Goal: Transaction & Acquisition: Purchase product/service

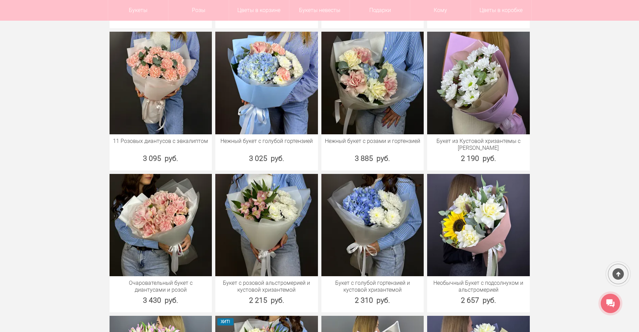
scroll to position [447, 0]
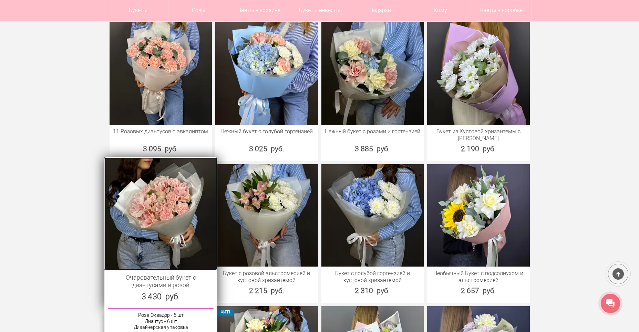
click at [173, 235] on img at bounding box center [160, 213] width 113 height 113
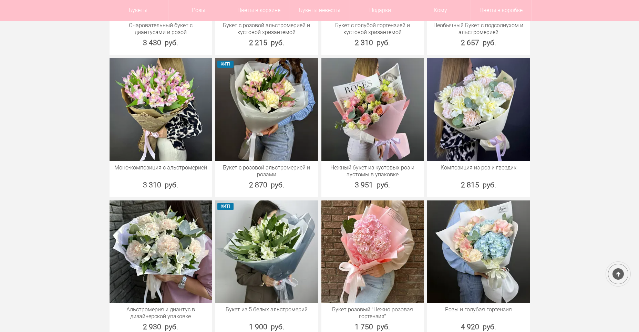
scroll to position [730, 0]
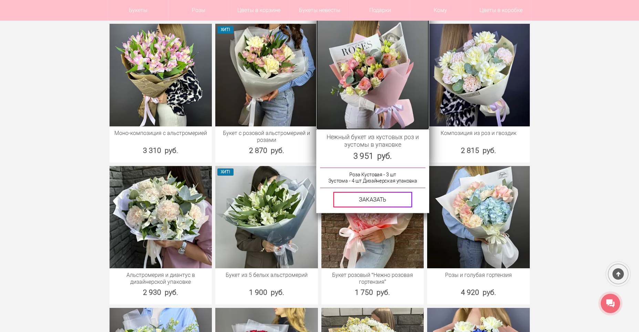
click at [372, 90] on img at bounding box center [372, 73] width 113 height 113
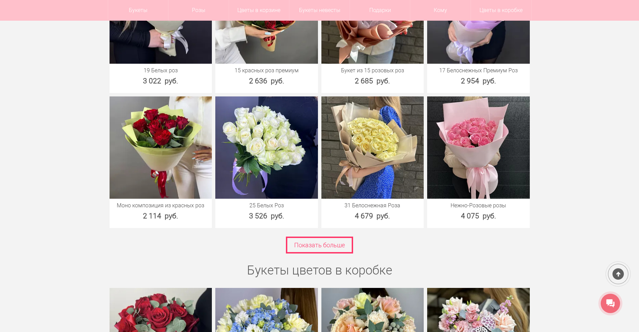
scroll to position [1351, 0]
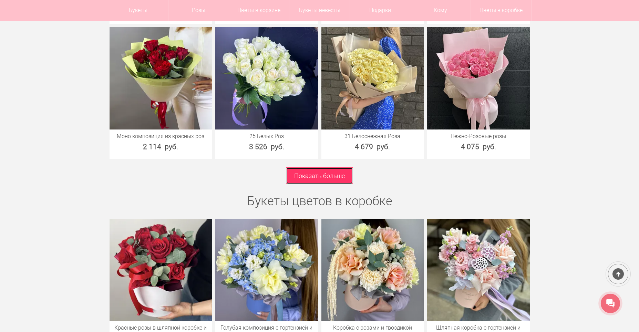
click at [318, 176] on link "Показать больше" at bounding box center [319, 175] width 67 height 17
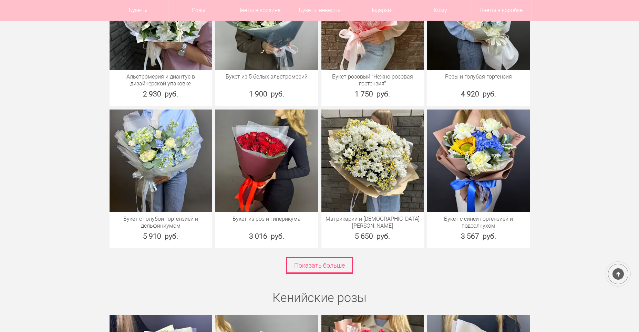
scroll to position [924, 0]
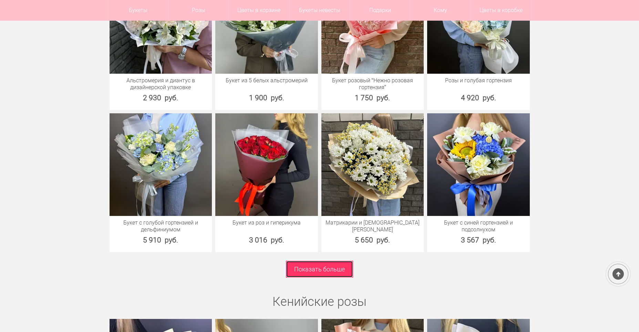
click at [294, 267] on link "Показать больше" at bounding box center [319, 269] width 67 height 17
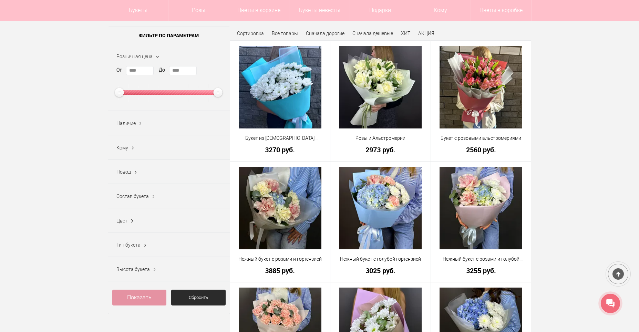
scroll to position [69, 0]
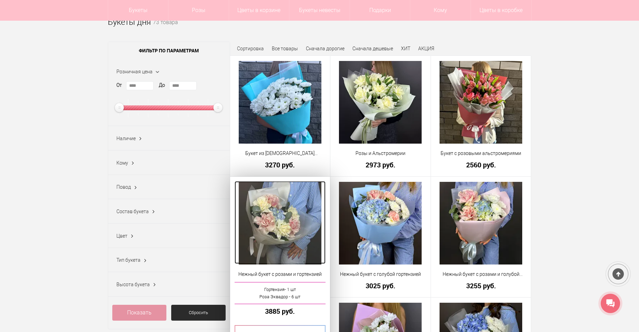
click at [291, 224] on img at bounding box center [280, 223] width 83 height 83
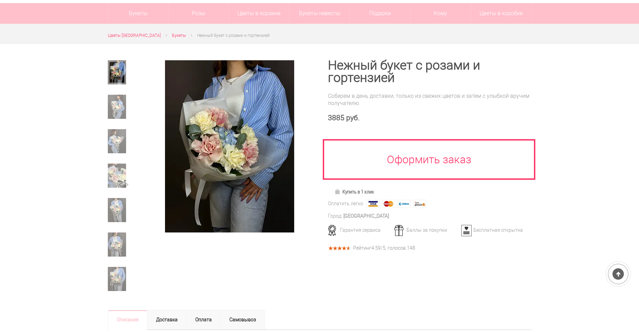
scroll to position [69, 0]
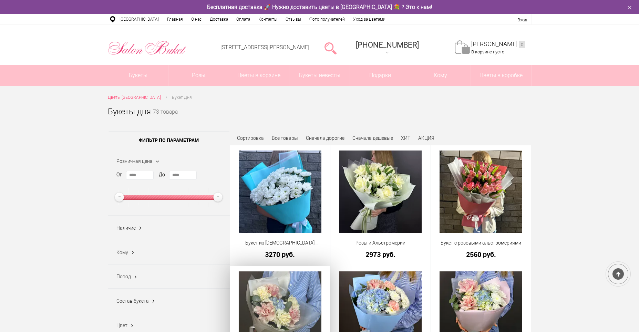
scroll to position [89, 0]
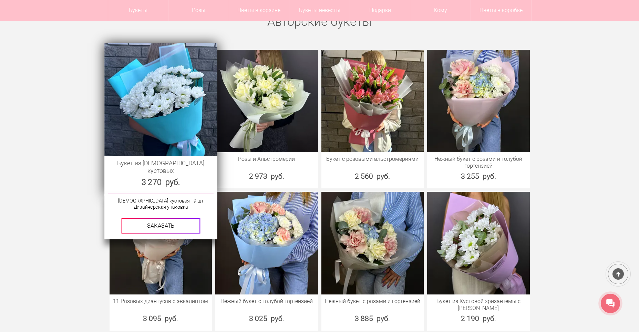
scroll to position [275, 0]
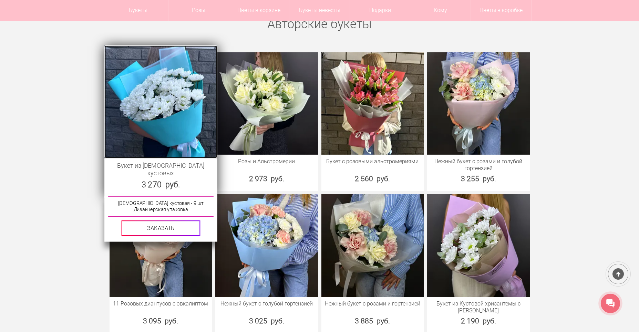
click at [177, 81] on img at bounding box center [160, 101] width 113 height 113
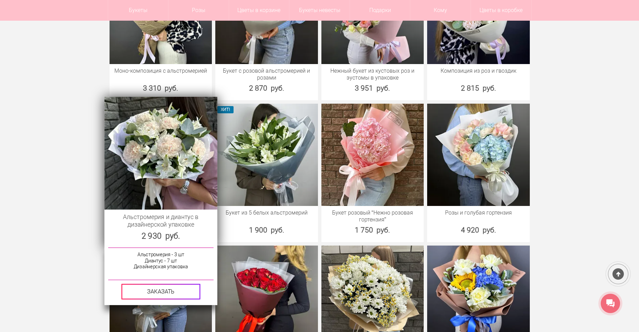
scroll to position [792, 0]
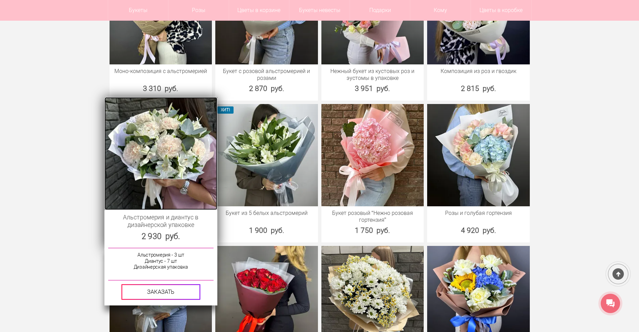
click at [140, 156] on img at bounding box center [160, 153] width 113 height 113
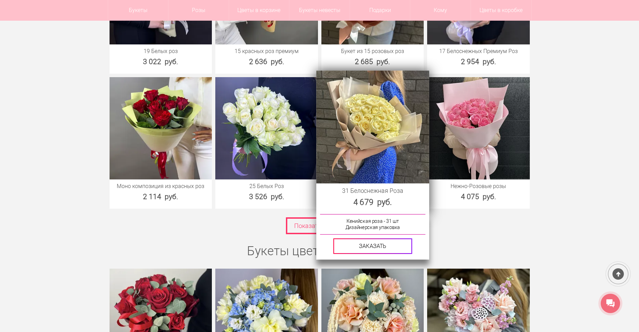
scroll to position [1286, 0]
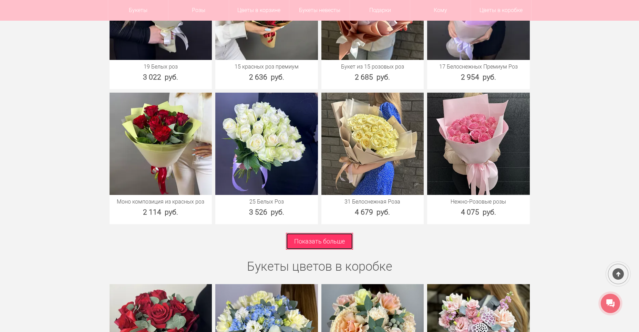
click at [305, 244] on link "Показать больше" at bounding box center [319, 241] width 67 height 17
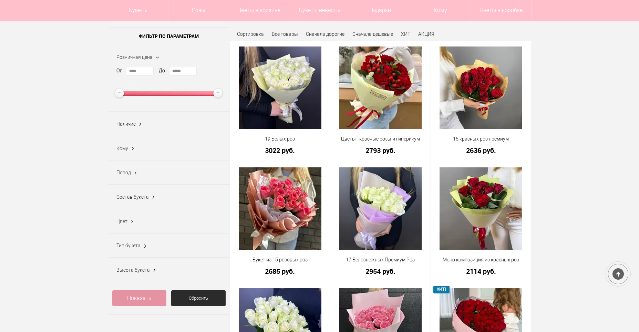
scroll to position [69, 0]
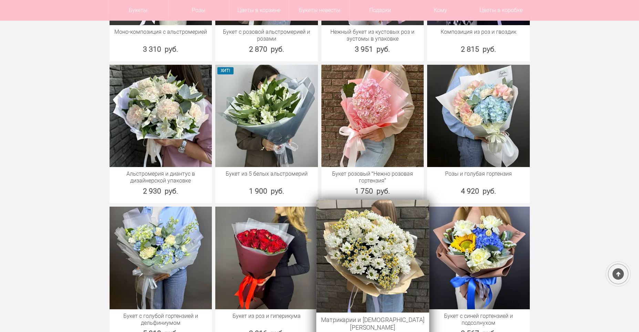
scroll to position [899, 0]
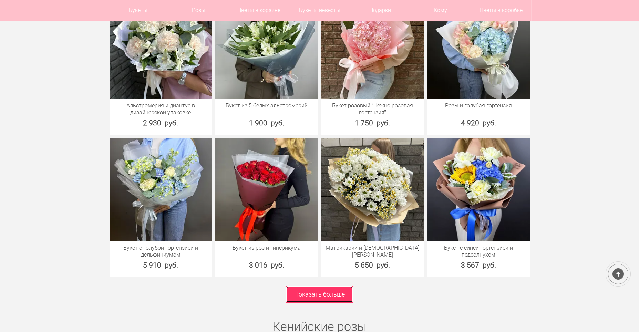
click at [328, 297] on link "Показать больше" at bounding box center [319, 294] width 67 height 17
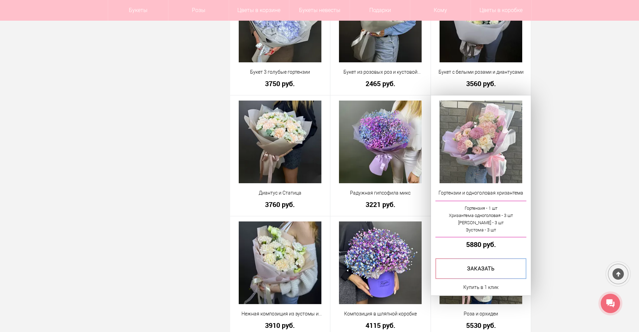
scroll to position [1480, 0]
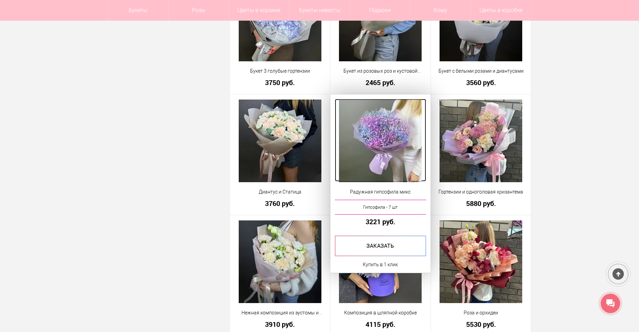
click at [371, 137] on img at bounding box center [380, 140] width 83 height 83
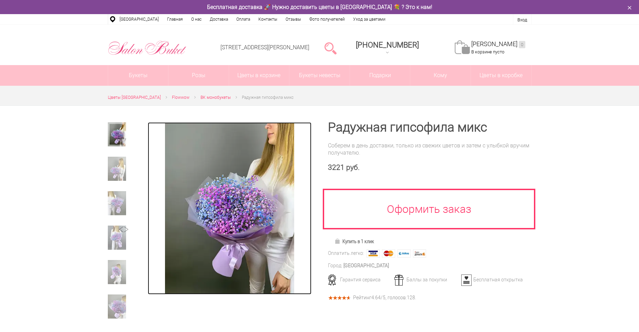
drag, startPoint x: 0, startPoint y: 0, endPoint x: 218, endPoint y: 179, distance: 282.3
